Goal: Find contact information: Find contact information

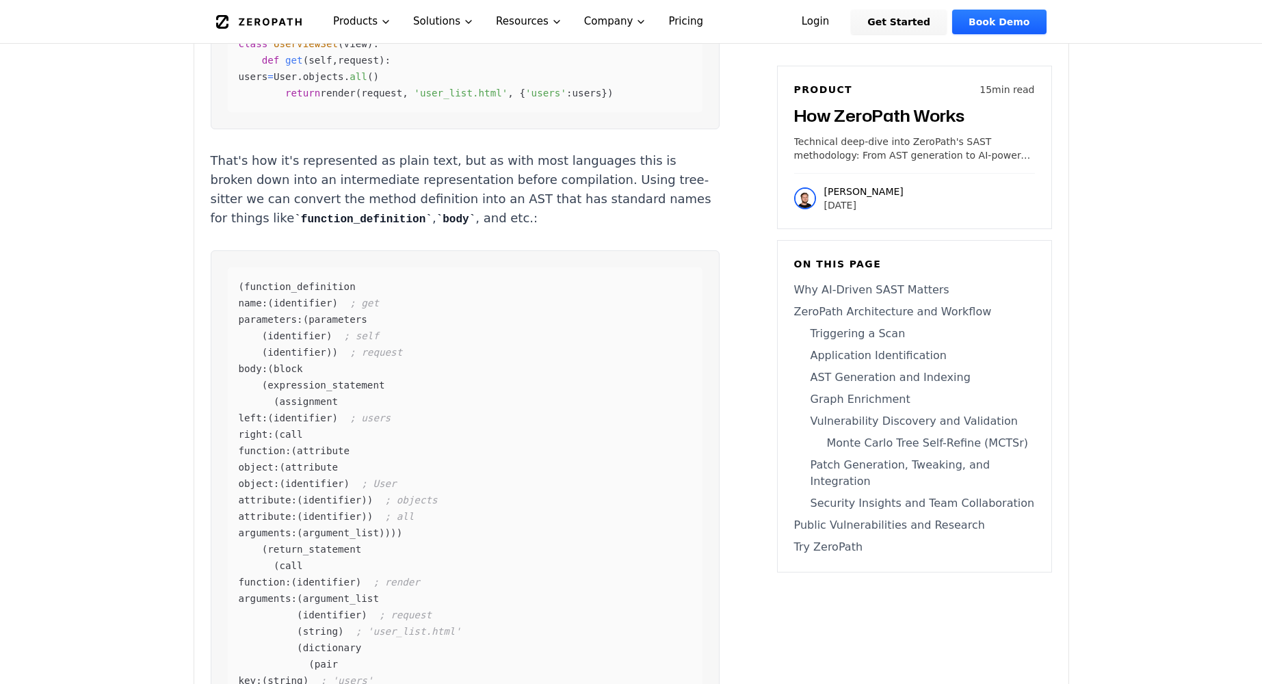
scroll to position [3808, 0]
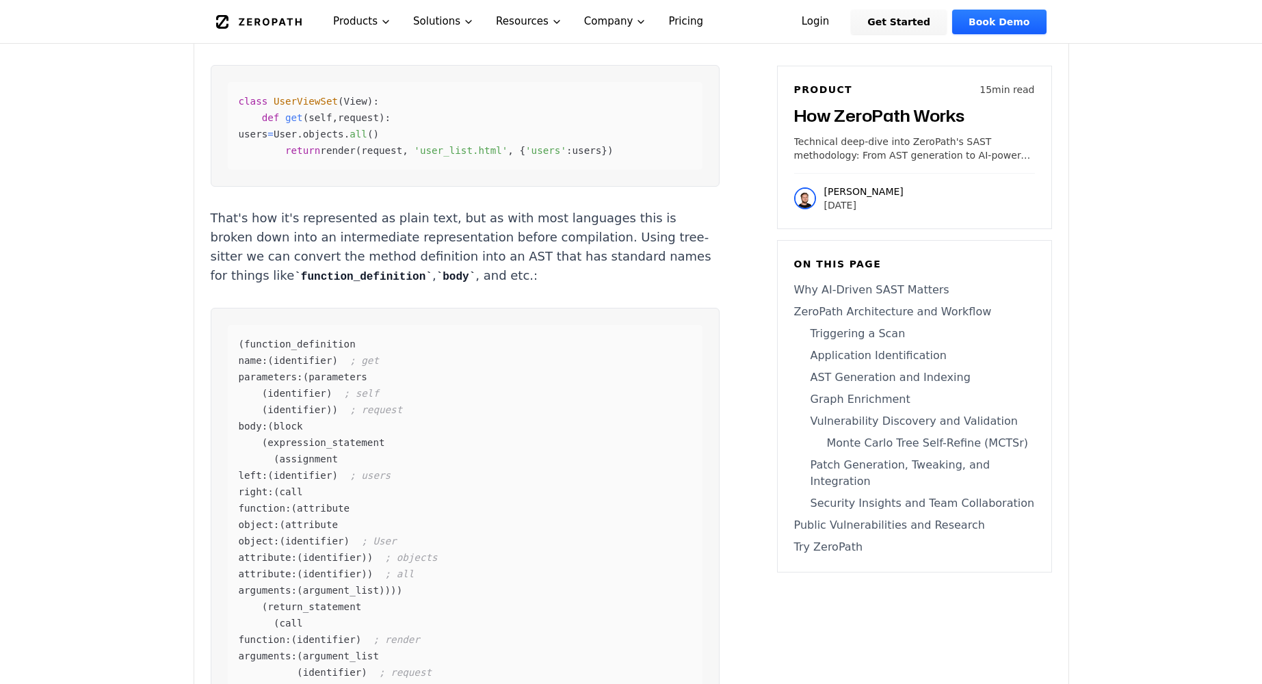
click at [263, 18] on icon "Global" at bounding box center [259, 22] width 86 height 14
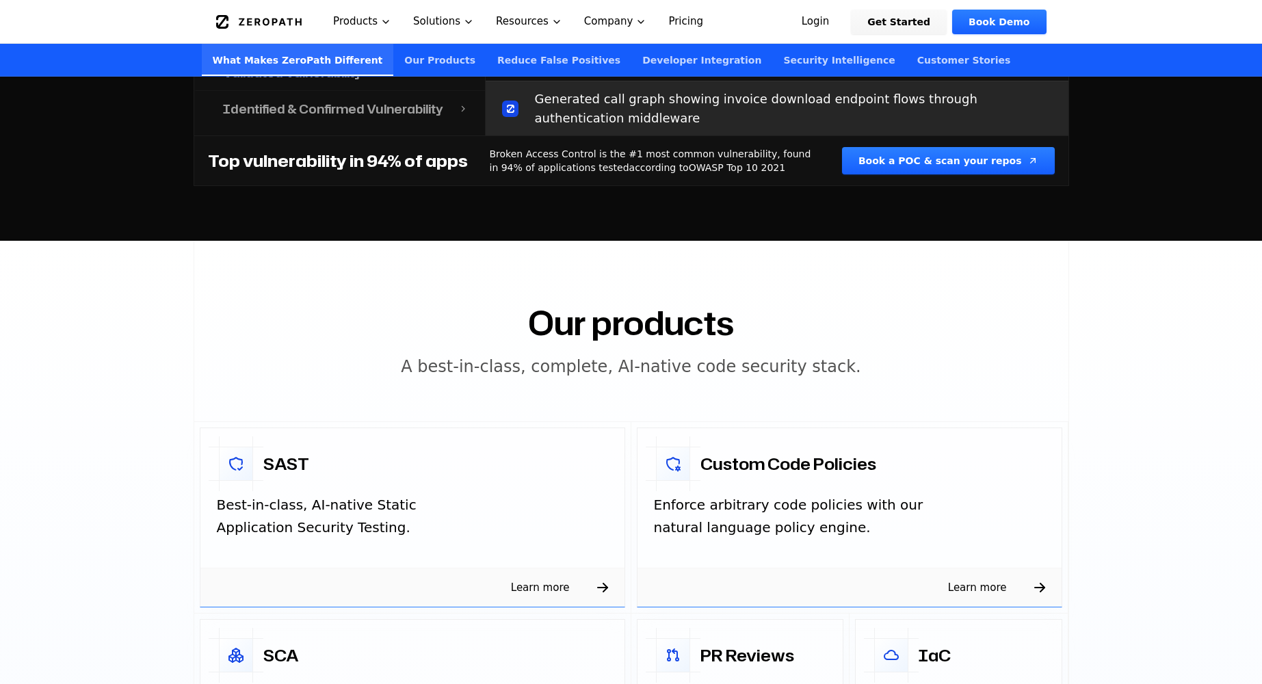
scroll to position [2102, 0]
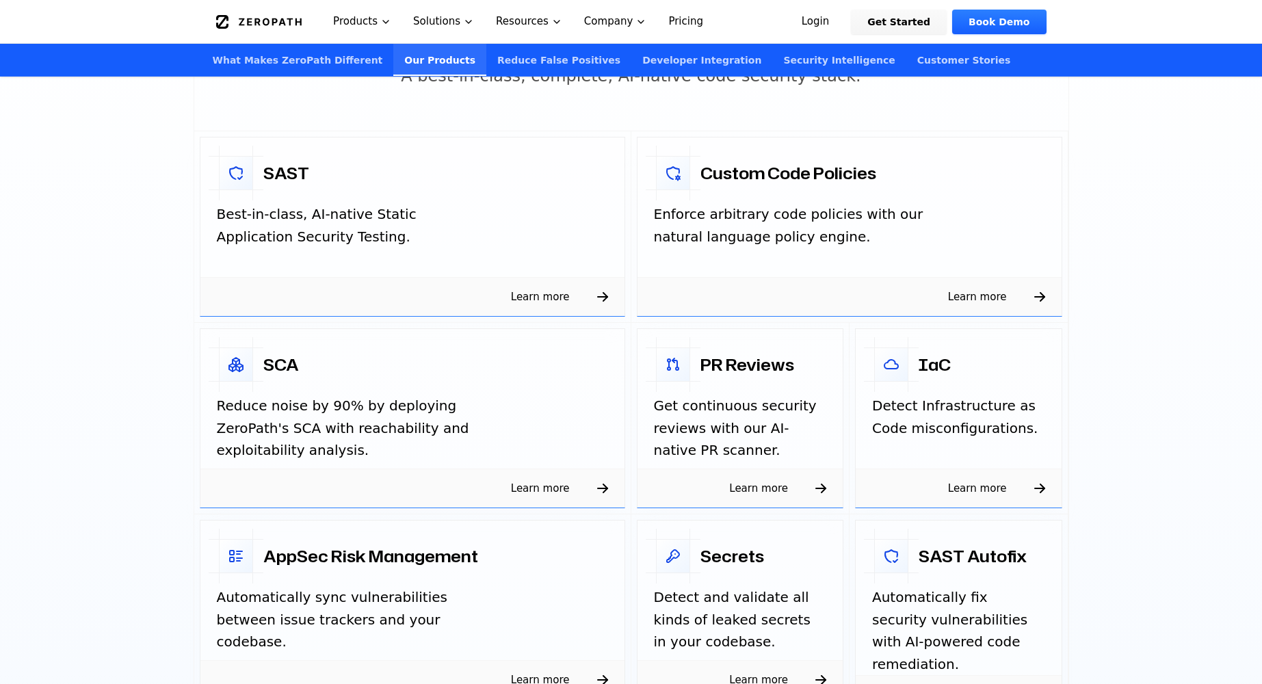
click at [328, 220] on p "Best-in-class, AI-native Static Application Security Testing." at bounding box center [354, 225] width 274 height 44
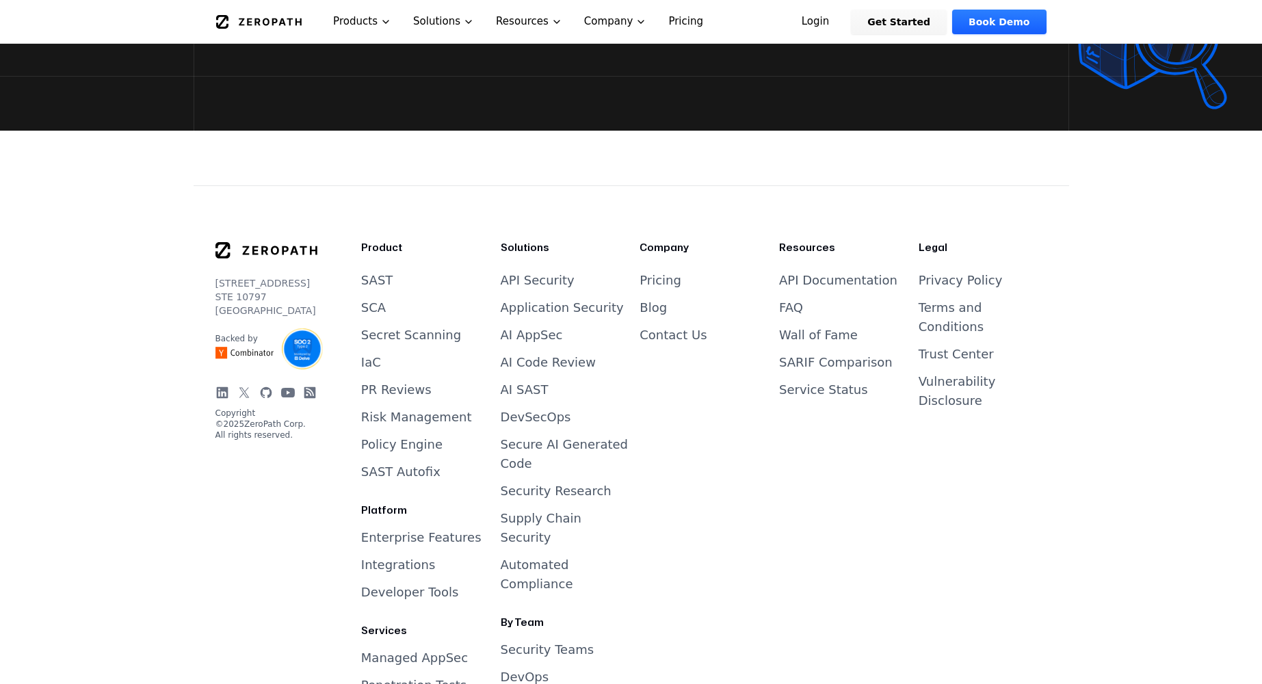
scroll to position [3723, 0]
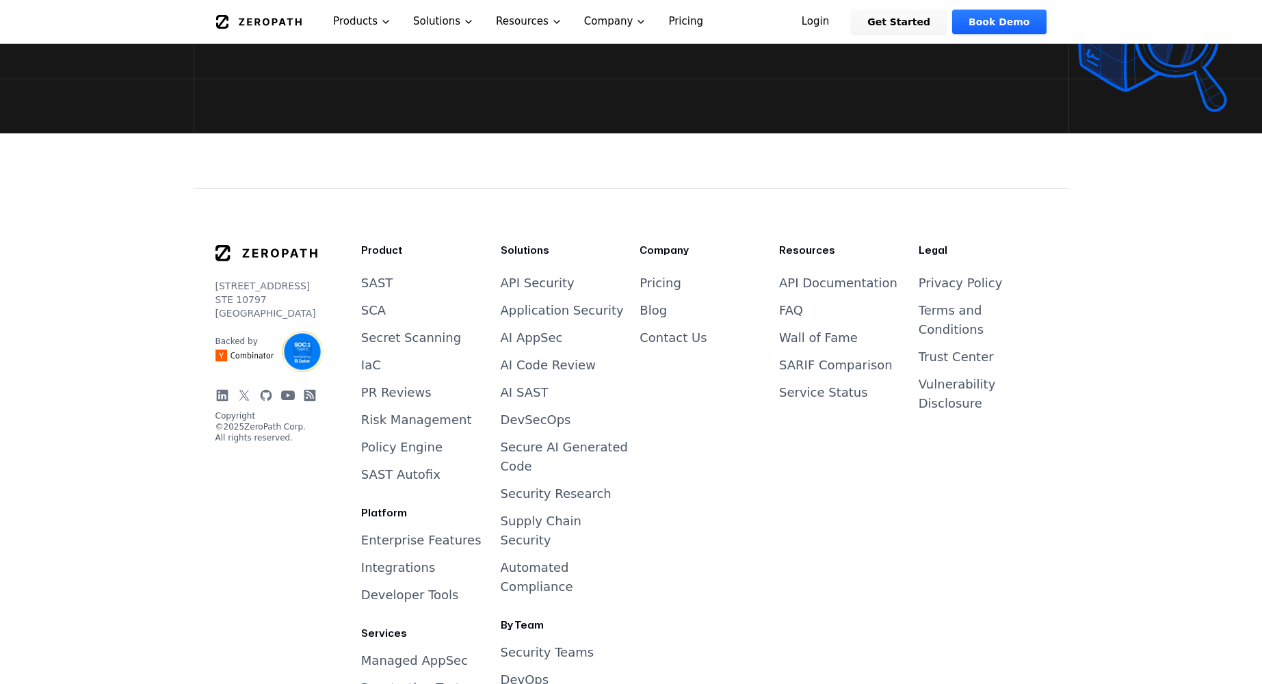
click at [829, 330] on link "Wall of Fame" at bounding box center [818, 337] width 79 height 14
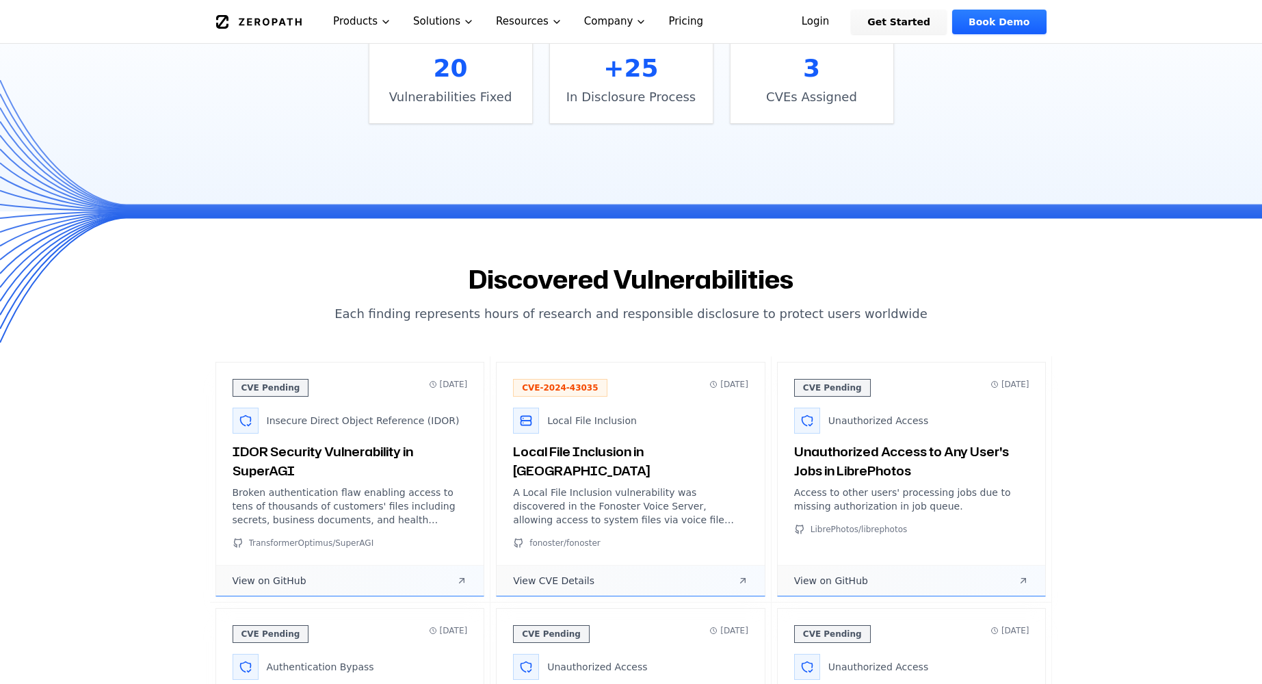
scroll to position [538, 0]
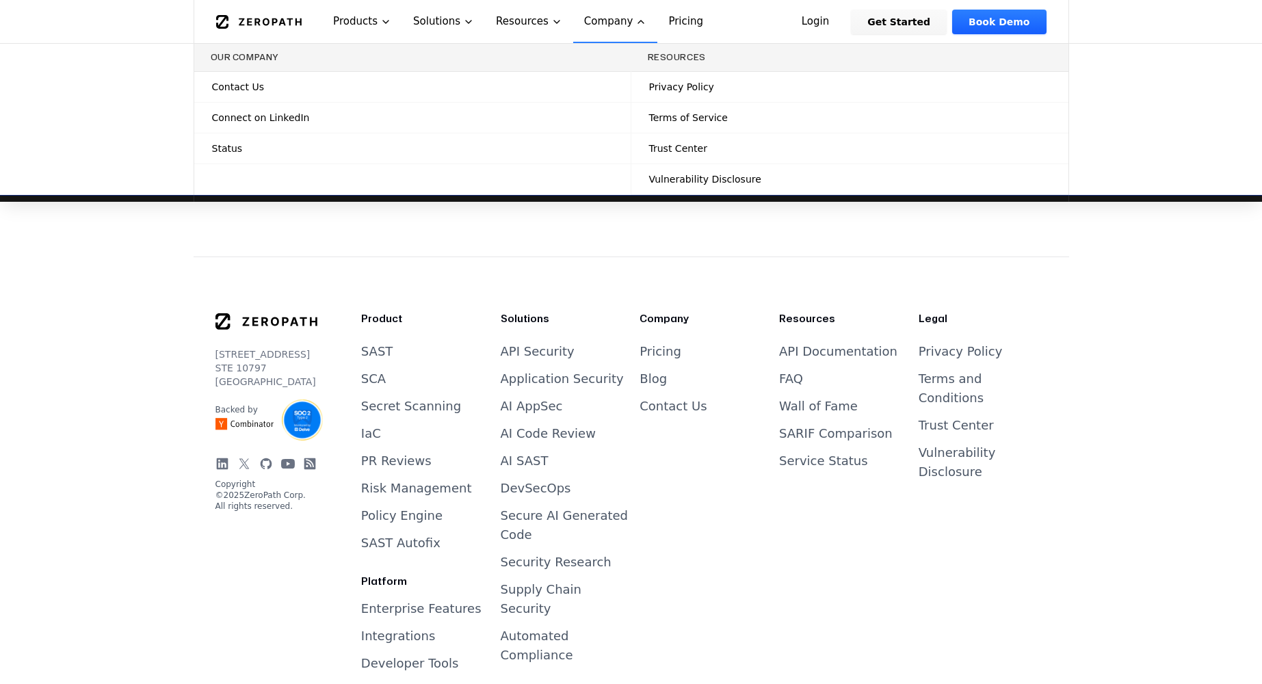
scroll to position [3652, 0]
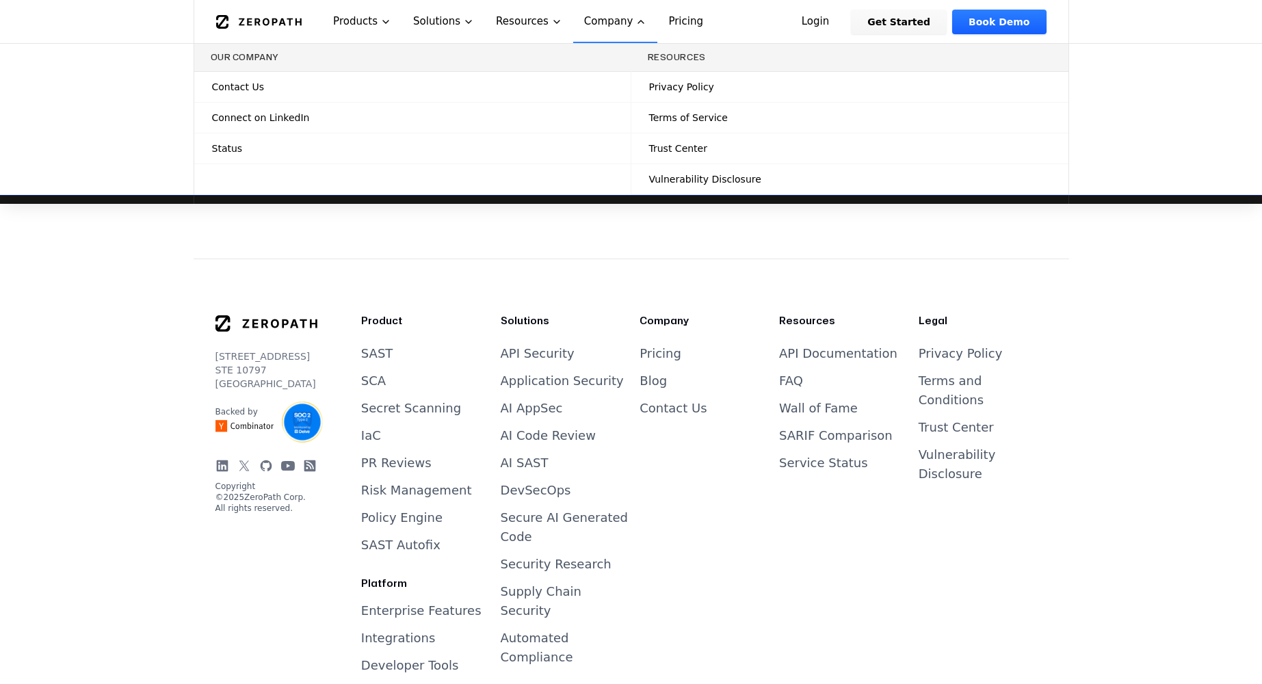
click at [235, 146] on span "Status" at bounding box center [227, 149] width 31 height 14
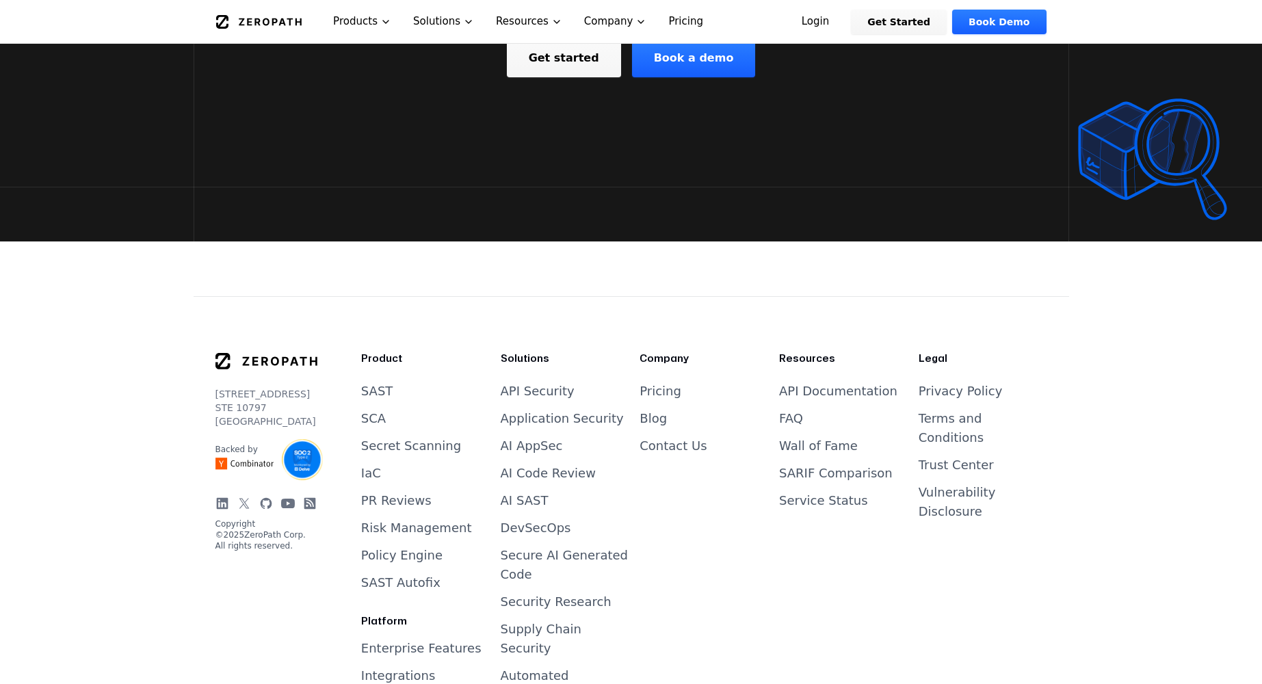
scroll to position [3652, 0]
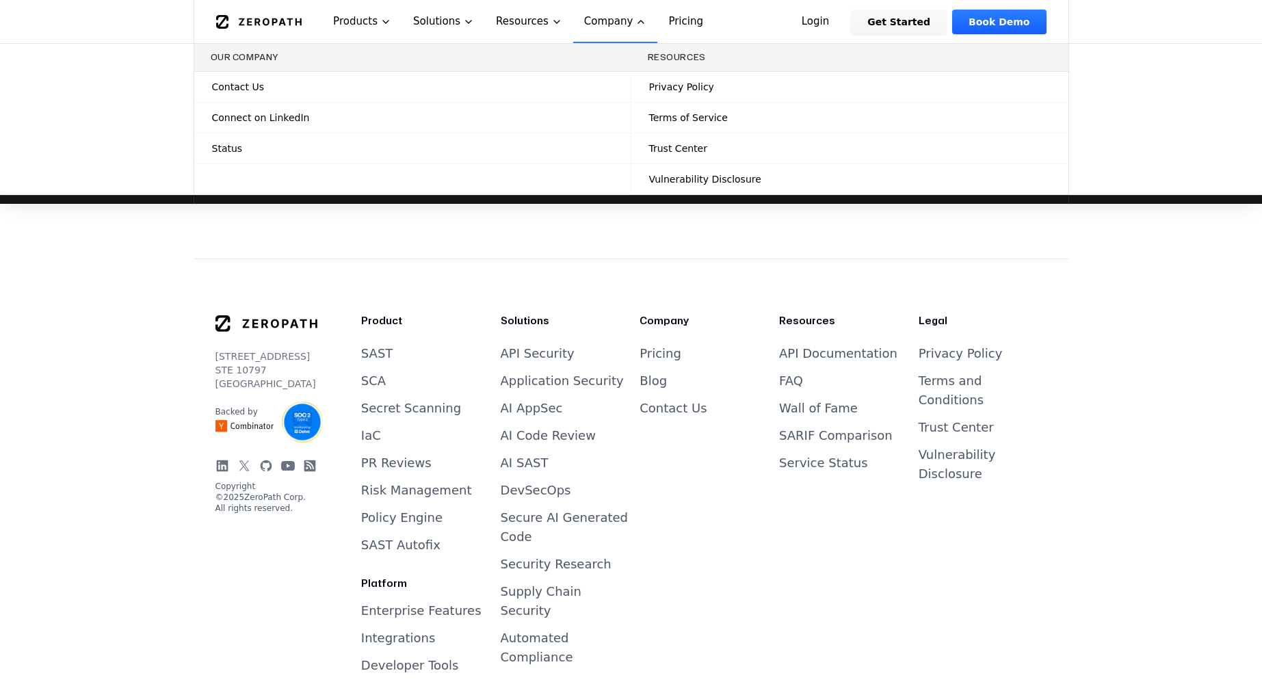
click at [253, 88] on span "Contact Us" at bounding box center [238, 87] width 52 height 14
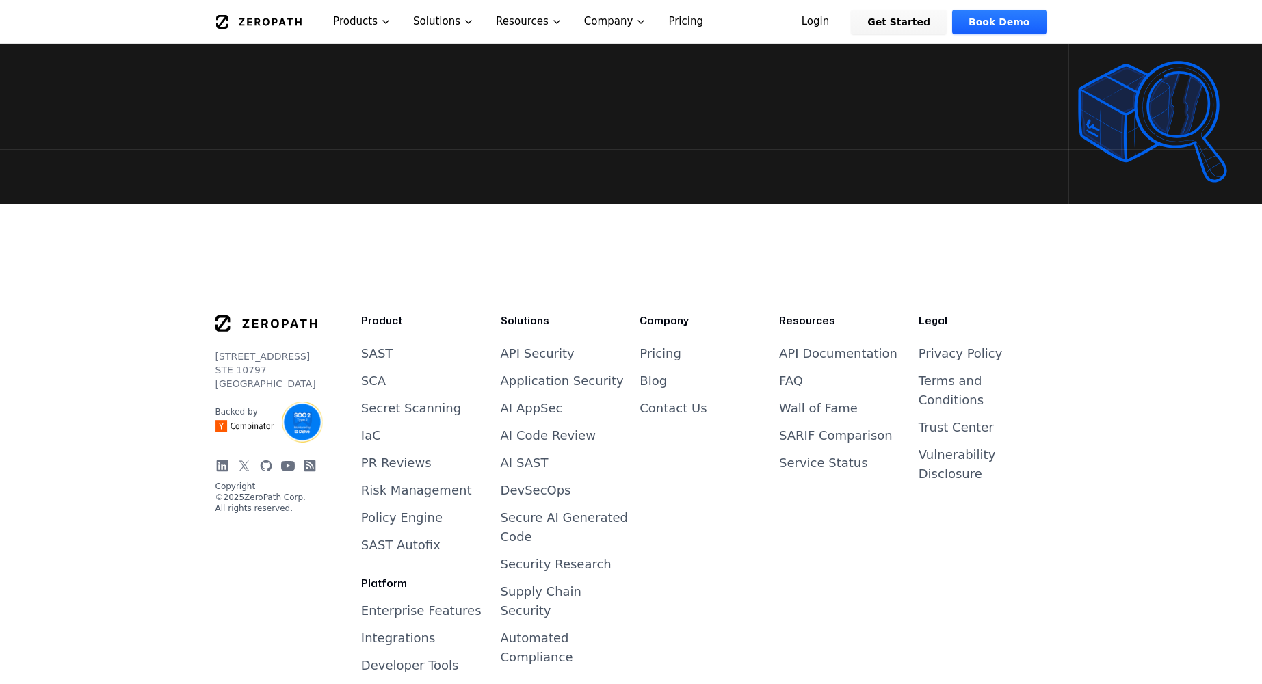
scroll to position [3747, 0]
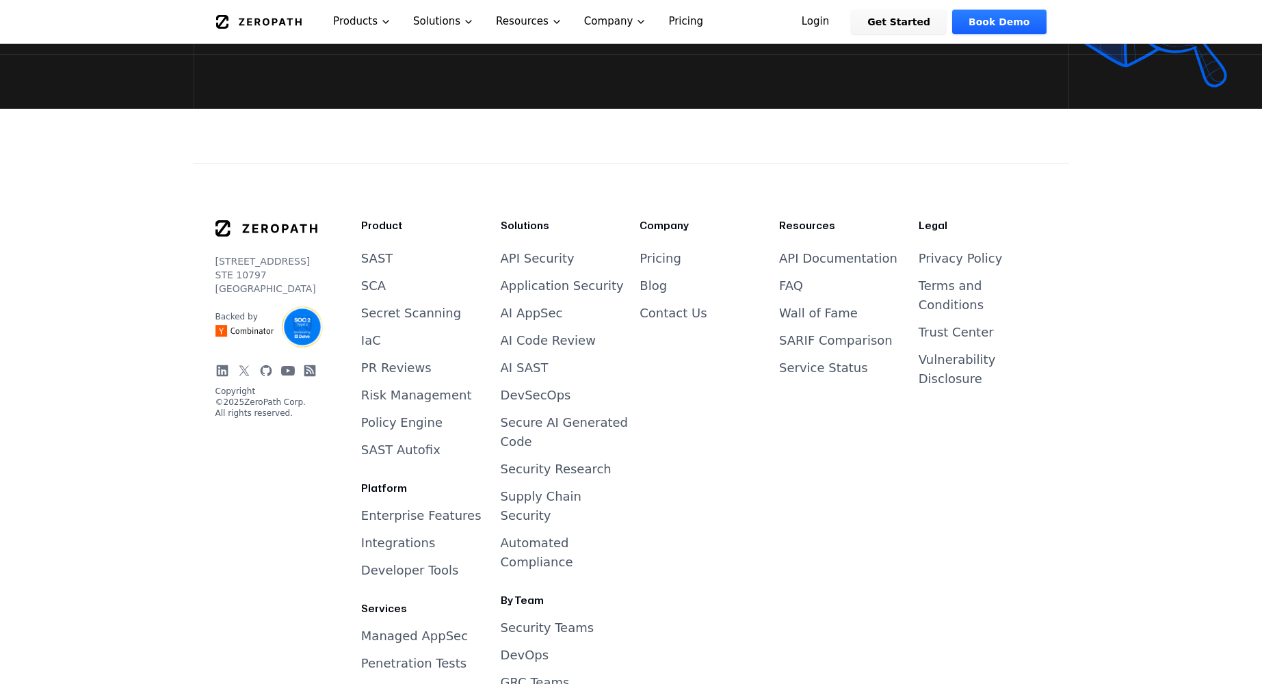
click at [215, 364] on icon at bounding box center [222, 371] width 14 height 14
